Goal: Find specific page/section: Find specific page/section

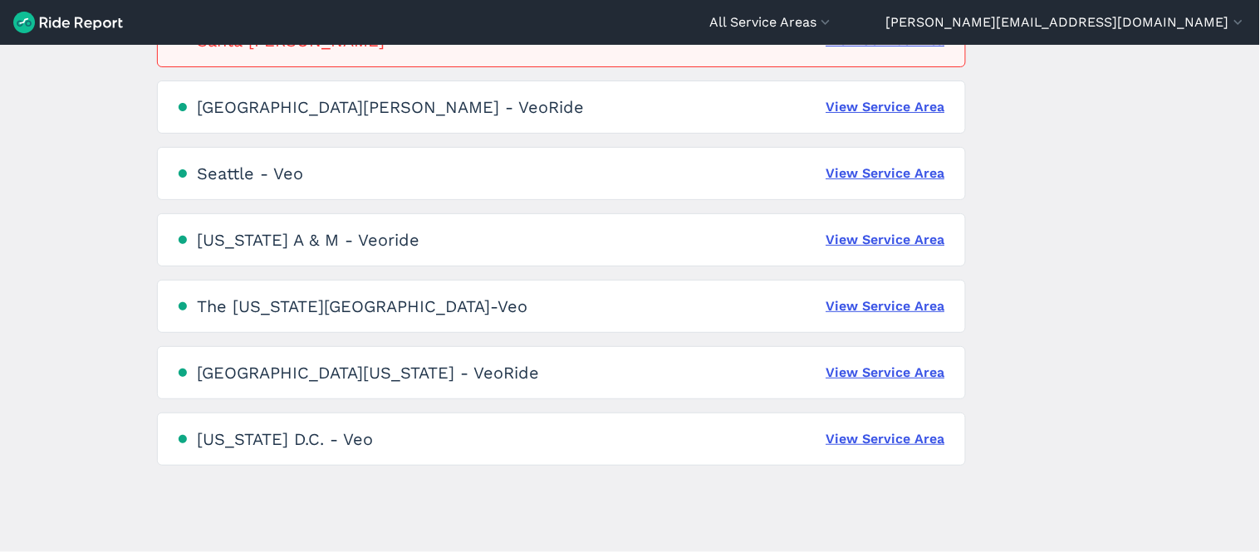
scroll to position [1163, 0]
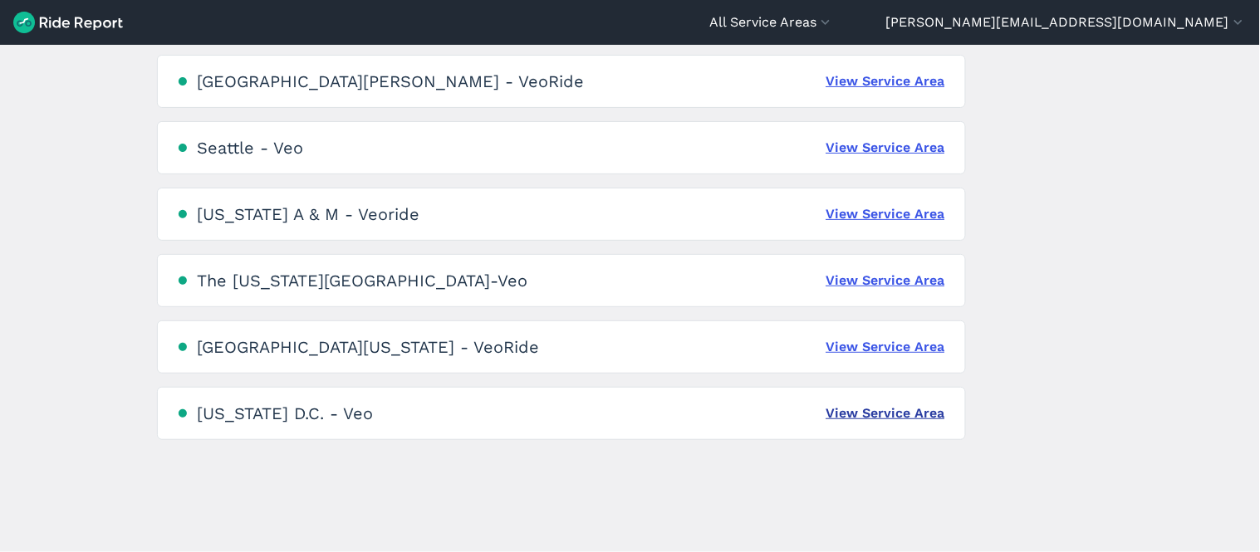
click at [852, 413] on link "View Service Area" at bounding box center [885, 414] width 119 height 20
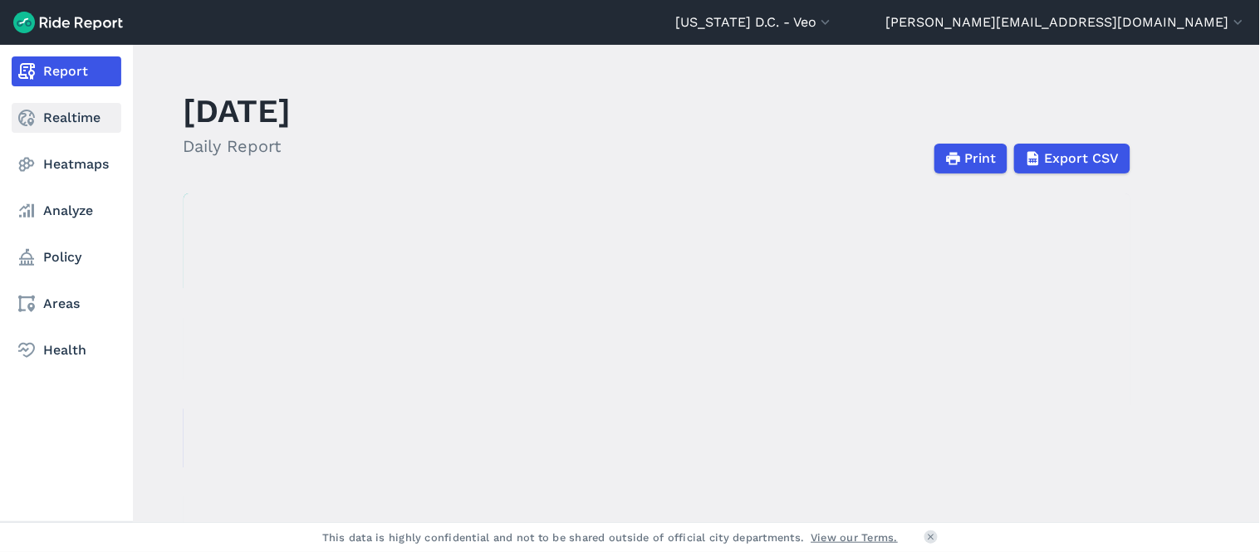
click at [54, 110] on link "Realtime" at bounding box center [67, 118] width 110 height 30
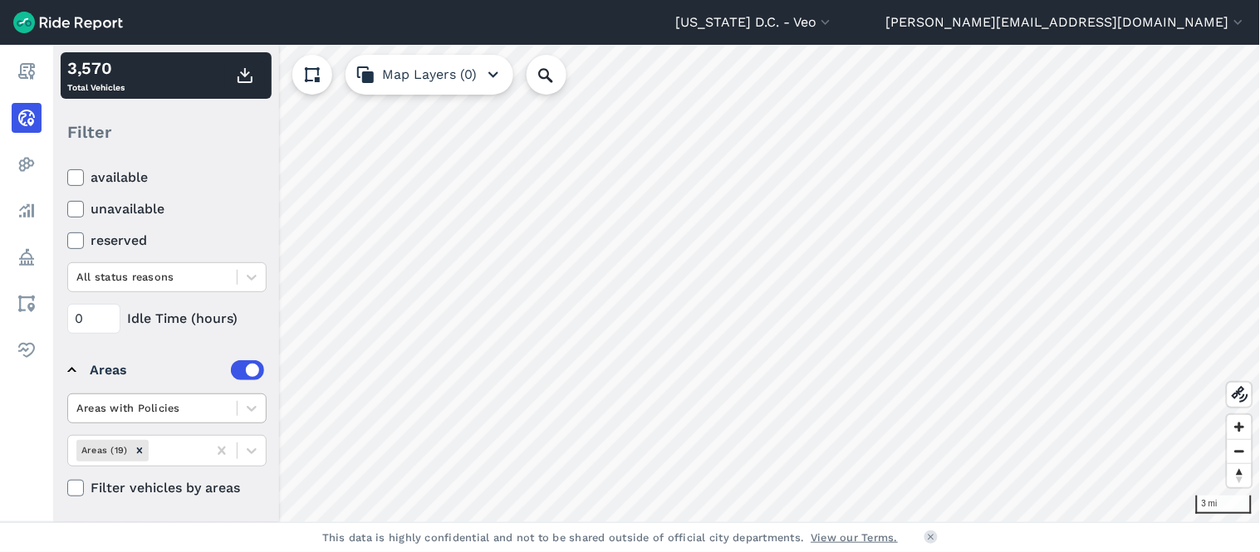
scroll to position [217, 0]
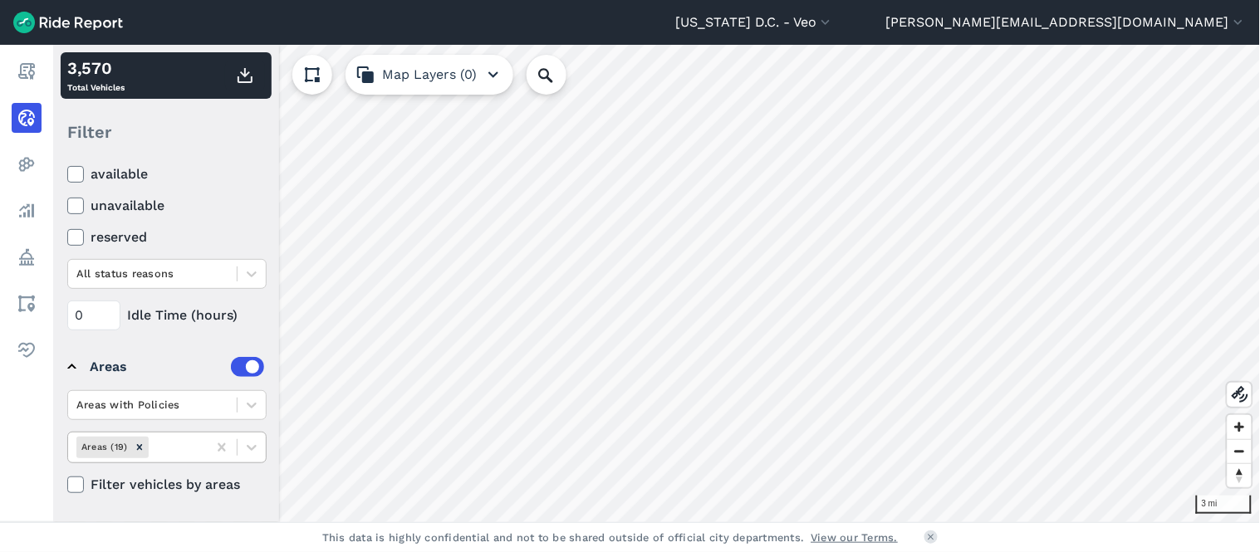
click at [184, 443] on div at bounding box center [175, 447] width 47 height 19
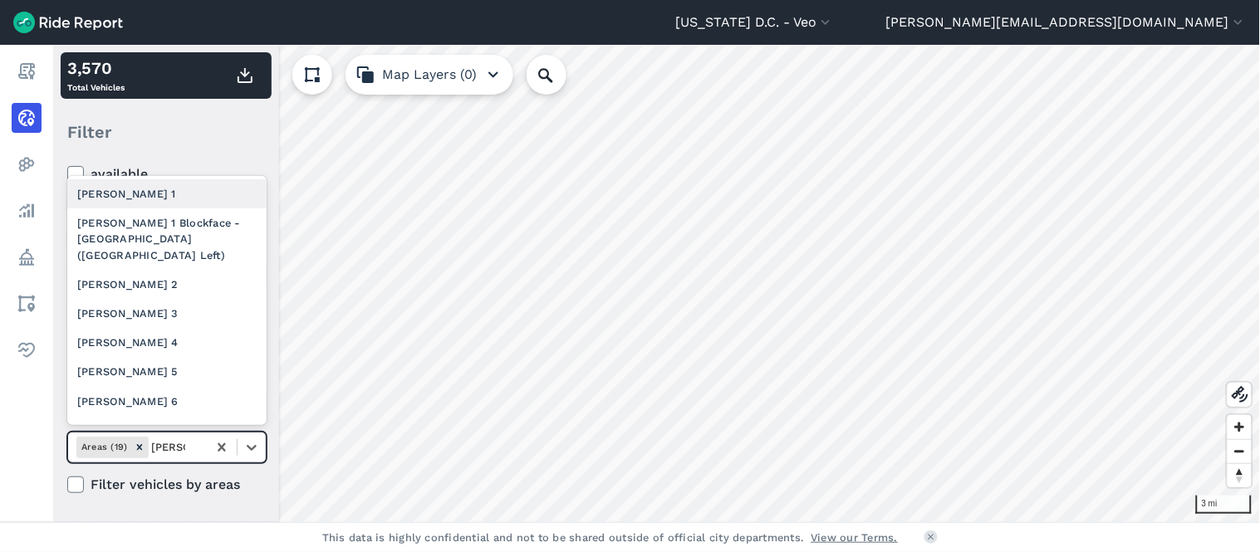
type input "[PERSON_NAME] 2"
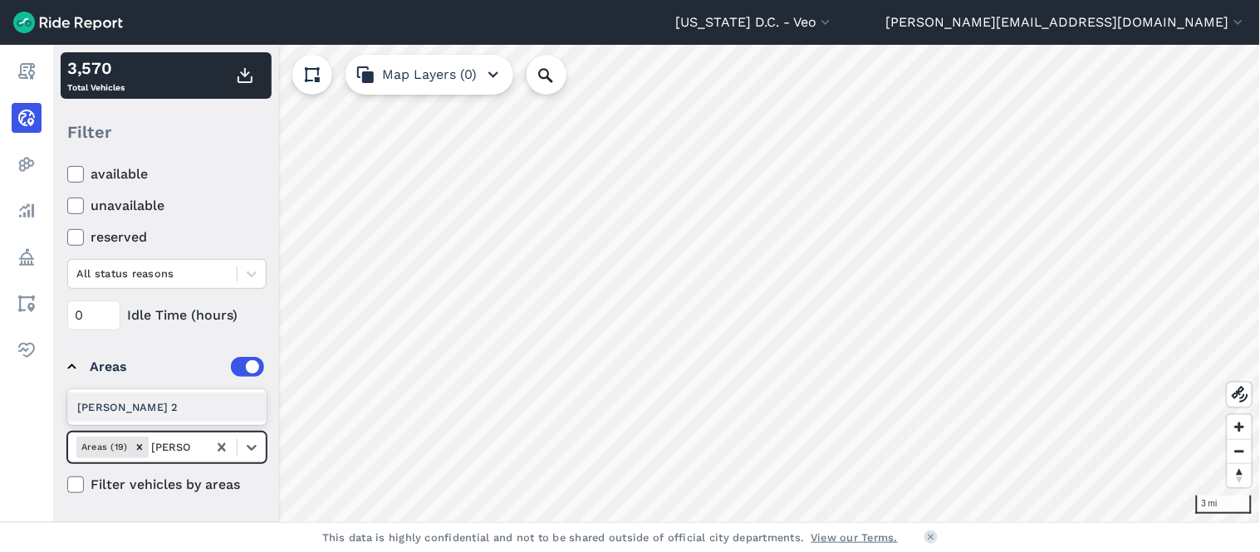
click at [139, 401] on div "[PERSON_NAME] 2" at bounding box center [166, 407] width 199 height 29
click at [169, 446] on div "Remove Ward 2" at bounding box center [178, 447] width 18 height 21
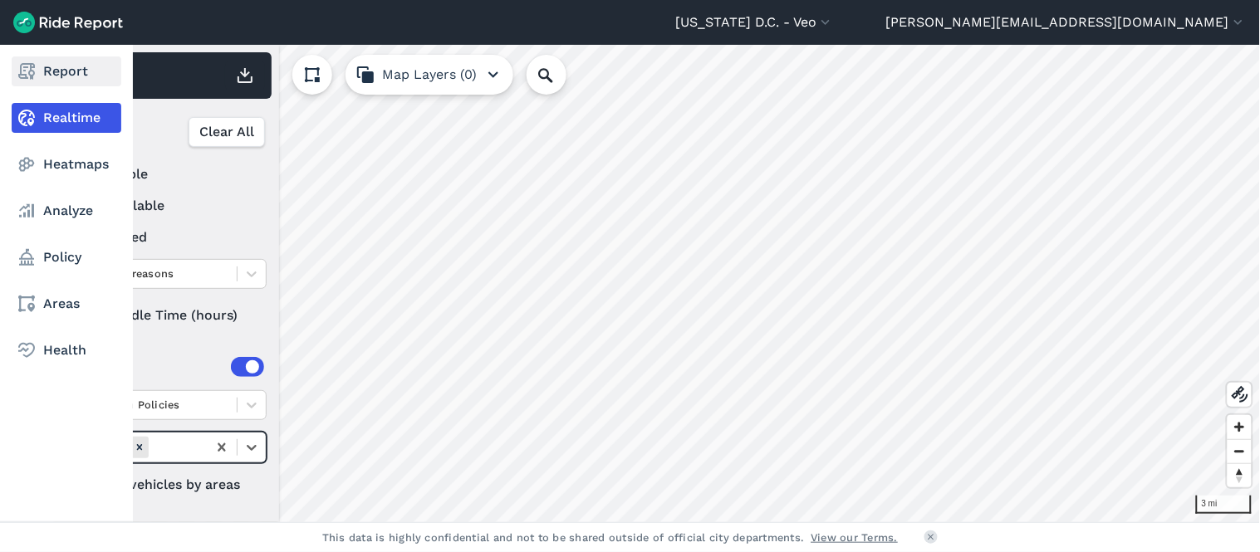
click at [28, 65] on icon at bounding box center [27, 71] width 20 height 20
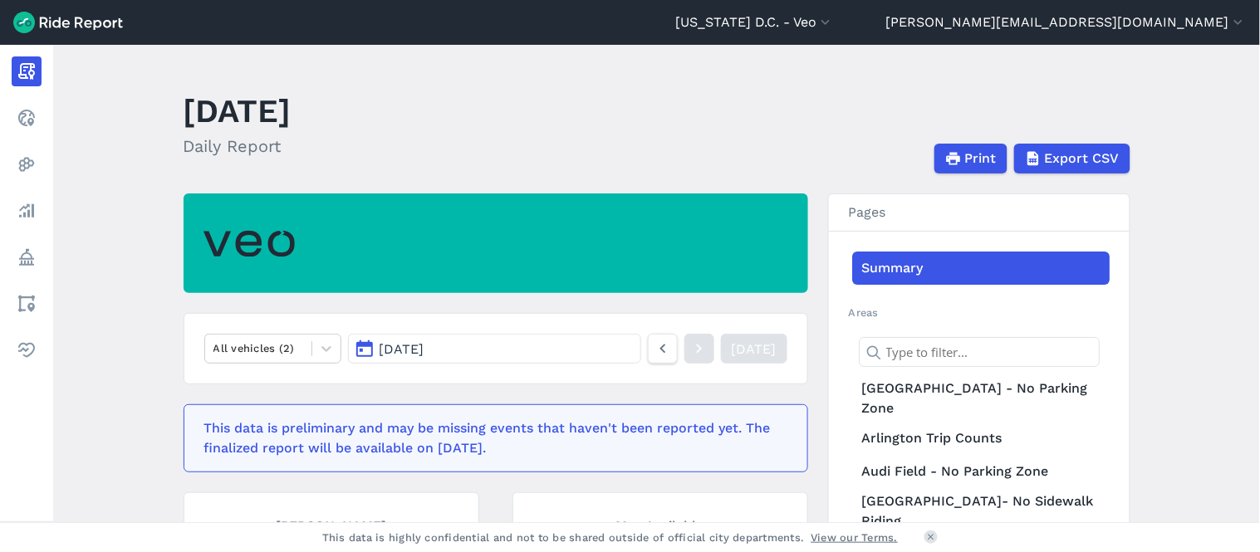
scroll to position [276, 0]
